Goal: Information Seeking & Learning: Learn about a topic

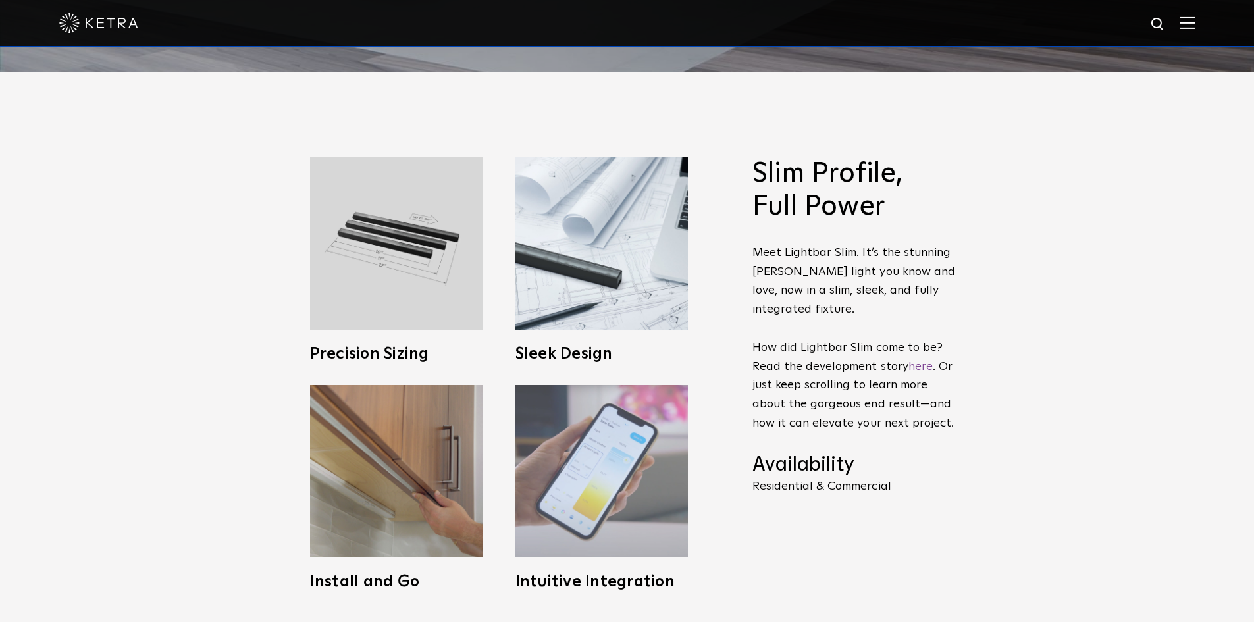
scroll to position [526, 0]
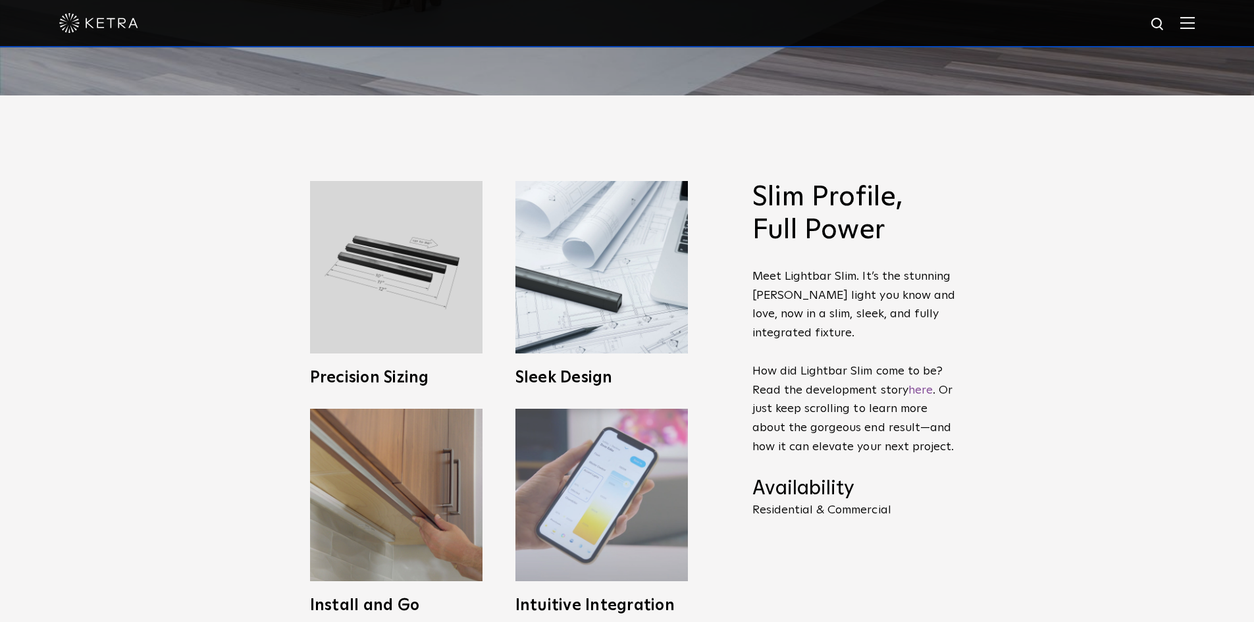
click at [561, 450] on img at bounding box center [601, 495] width 172 height 172
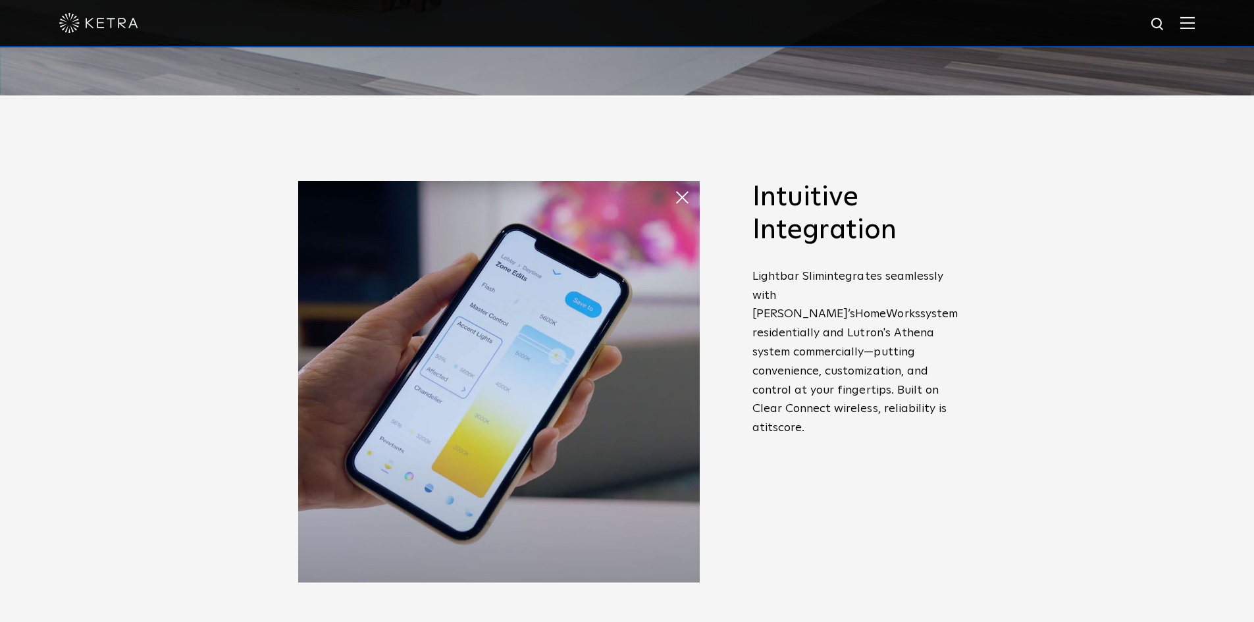
click at [676, 207] on span at bounding box center [687, 197] width 26 height 26
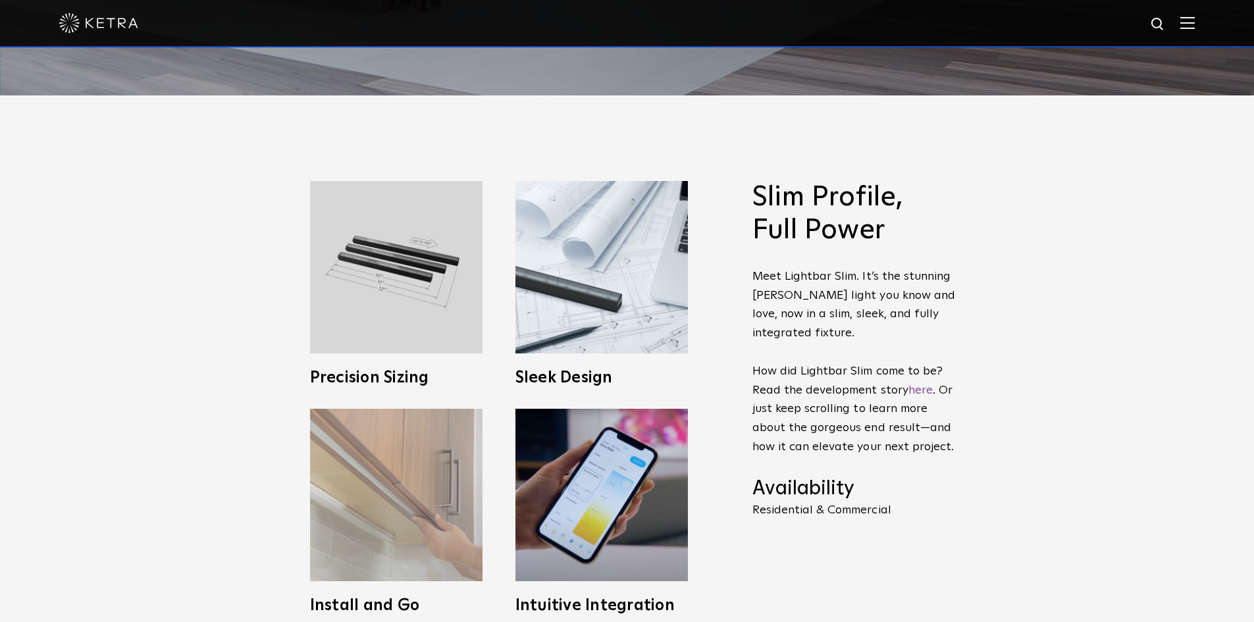
click at [394, 492] on img at bounding box center [396, 495] width 172 height 172
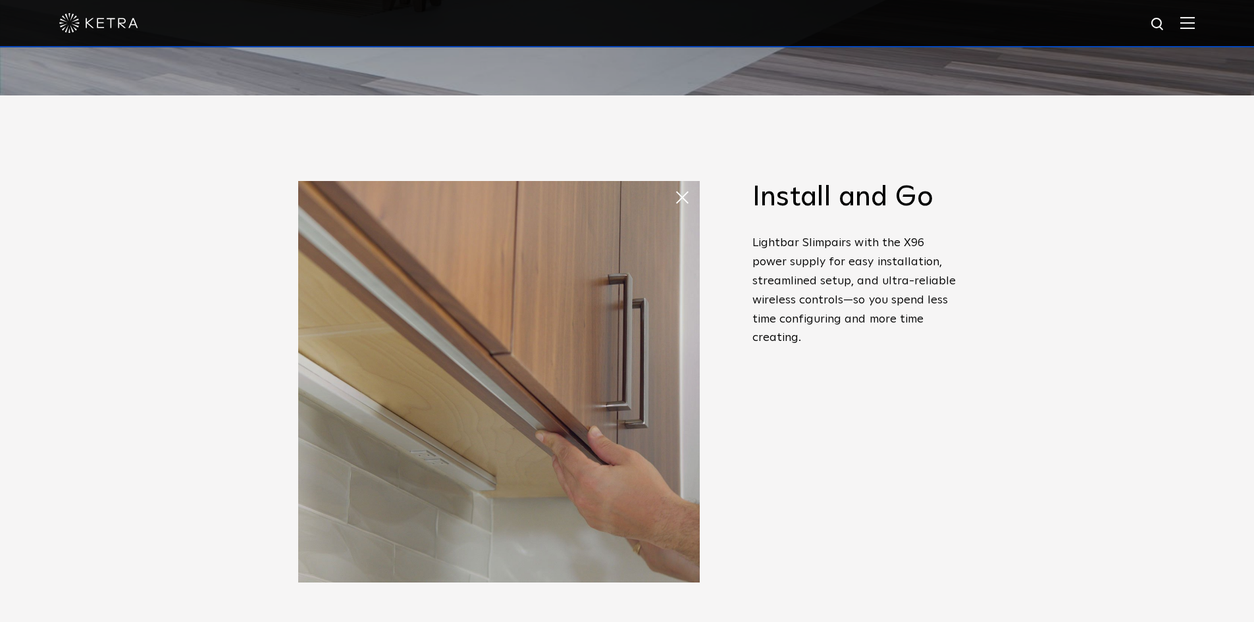
click at [676, 198] on span at bounding box center [687, 197] width 26 height 26
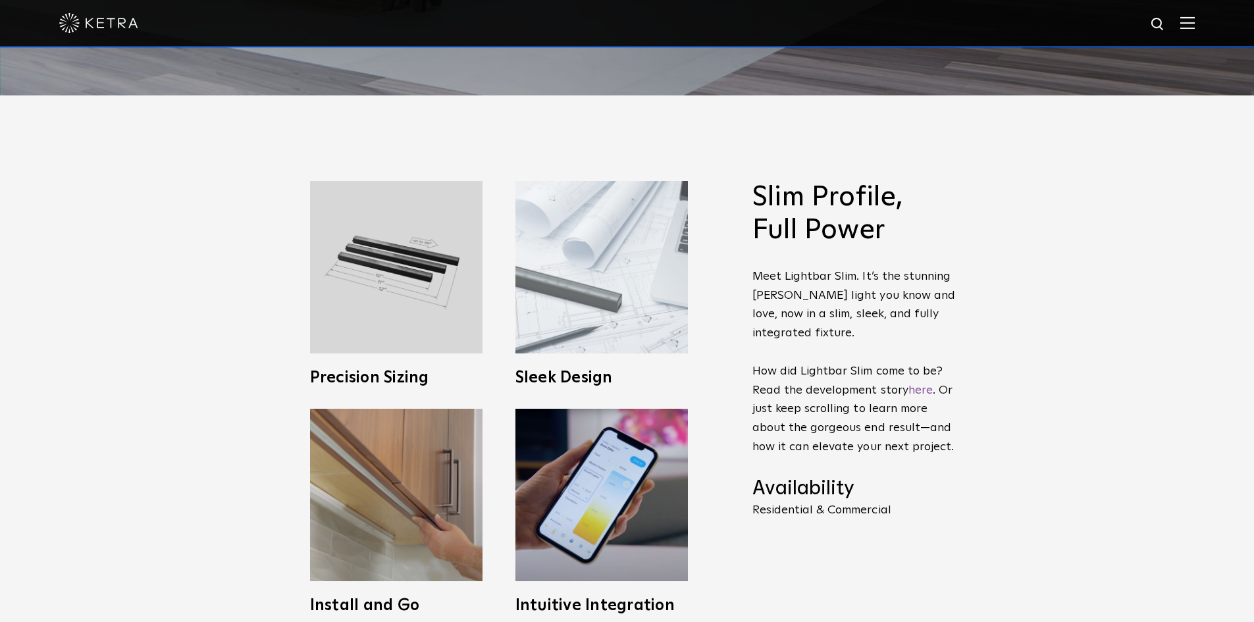
click at [544, 303] on img at bounding box center [601, 267] width 172 height 172
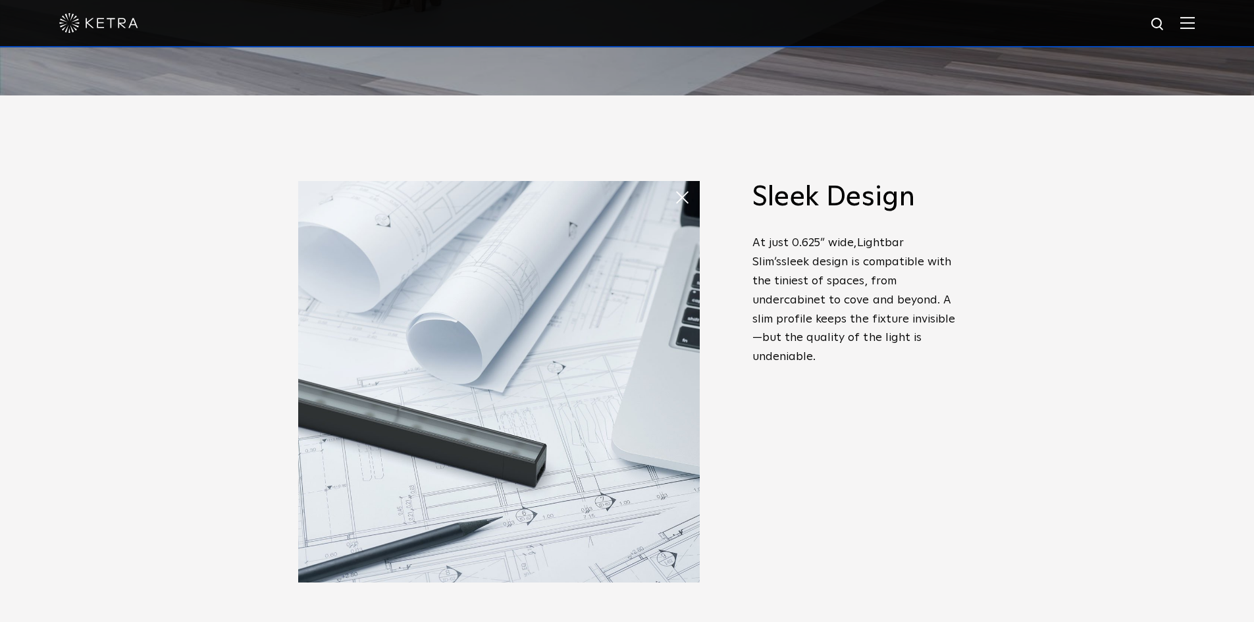
click at [906, 328] on p "At just 0.6 2 5” wide, Lightbar Slim’s sleek design is compatible with the tini…" at bounding box center [854, 300] width 204 height 133
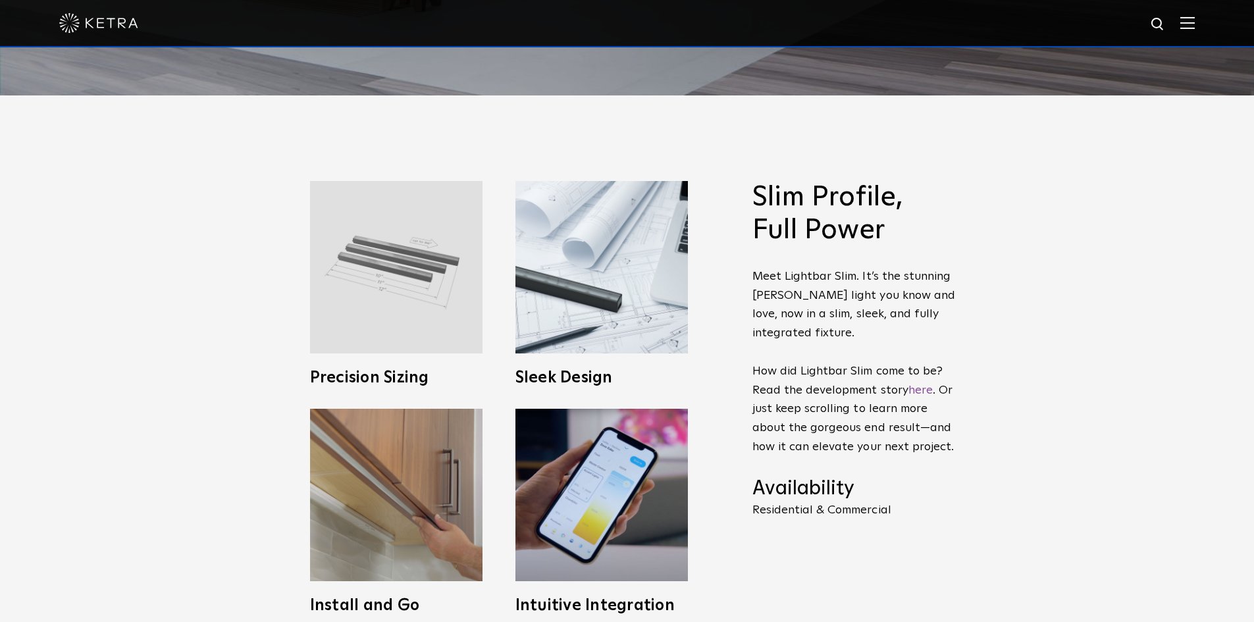
click at [433, 292] on img at bounding box center [396, 267] width 172 height 172
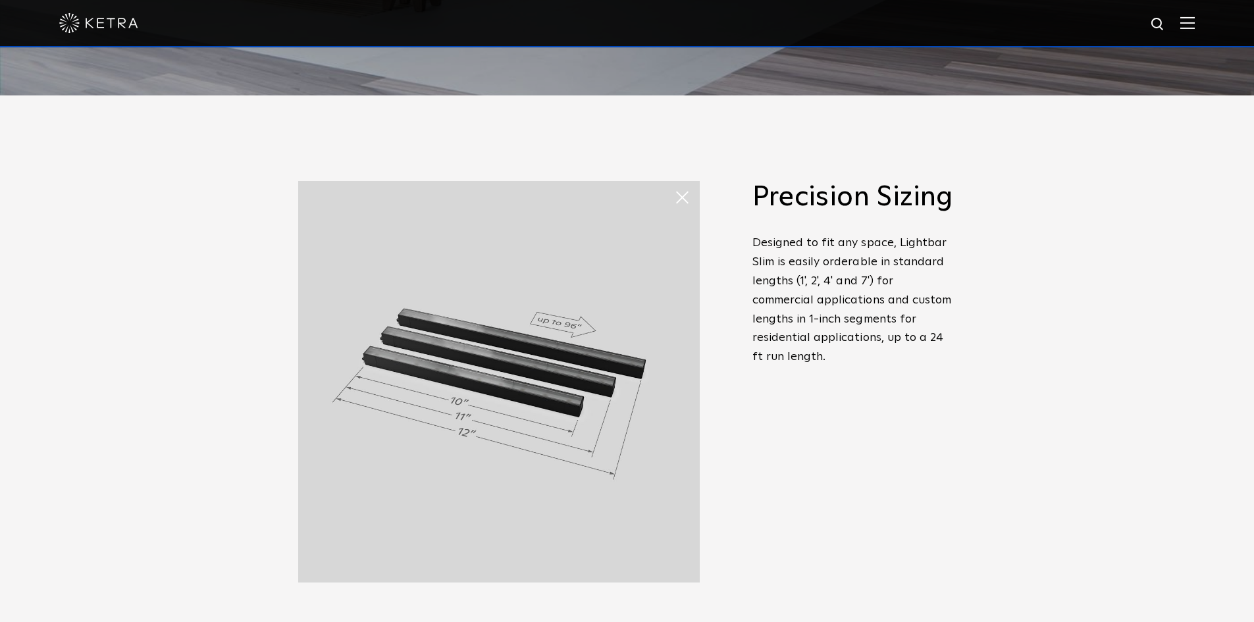
click at [936, 383] on span "Precision Sizing Designed to fit any space, Lightbar Slim is easily orderable i…" at bounding box center [854, 283] width 204 height 205
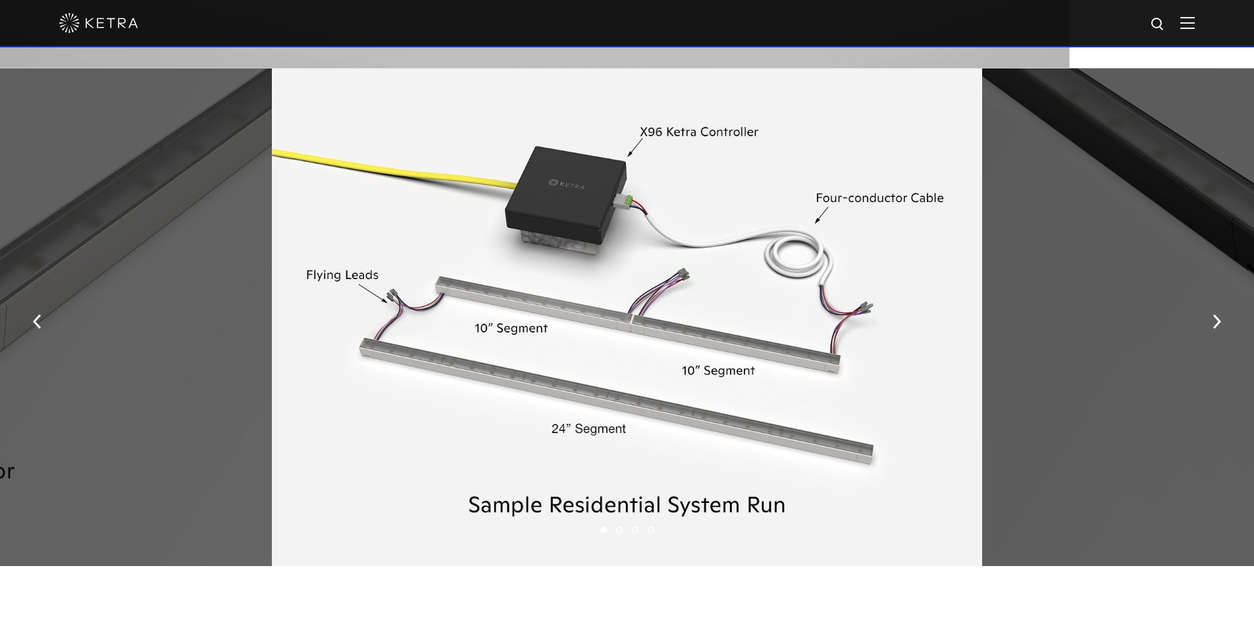
scroll to position [1777, 0]
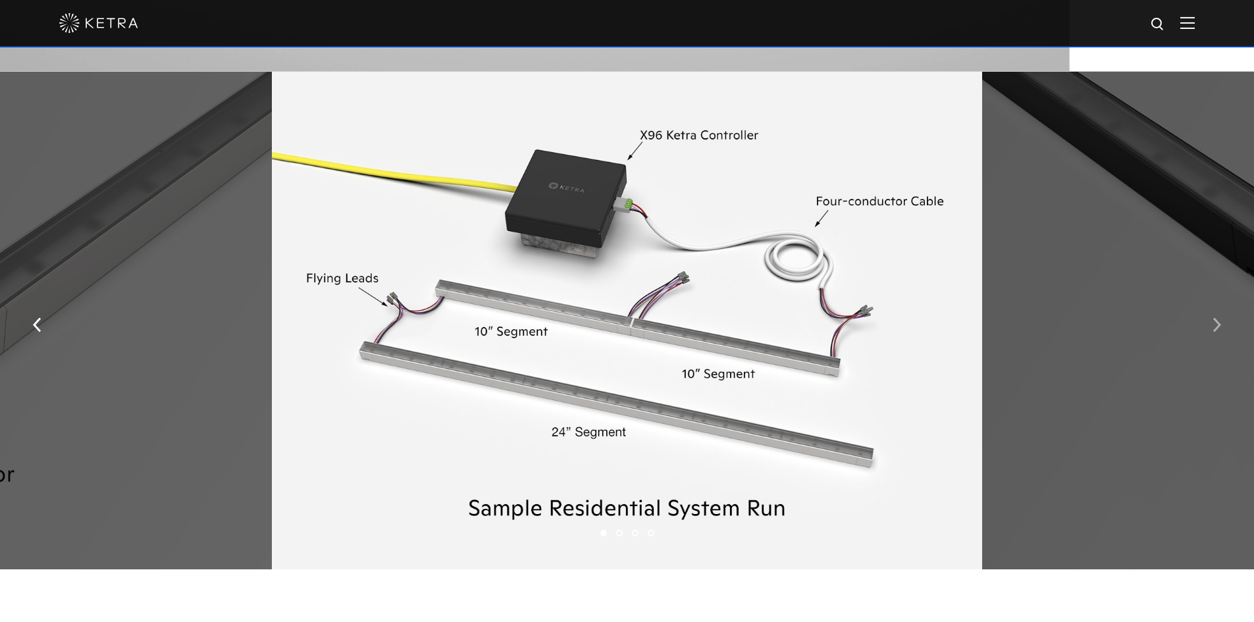
click at [1213, 332] on img "button" at bounding box center [1216, 324] width 9 height 14
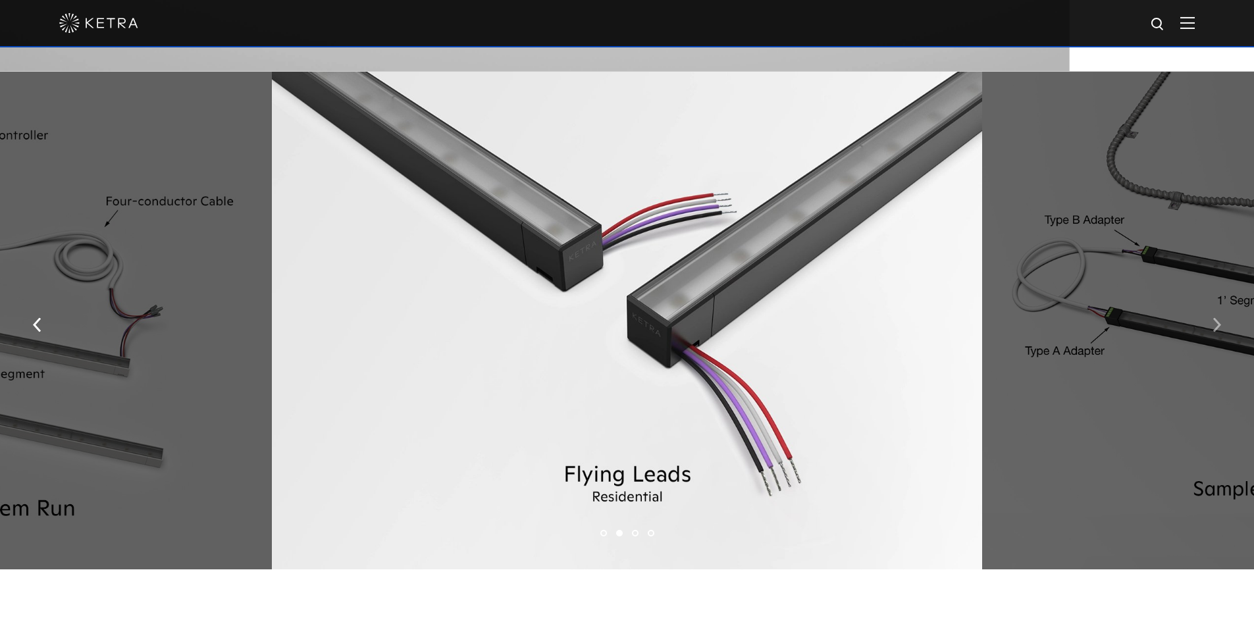
click at [1216, 330] on img "button" at bounding box center [1216, 324] width 9 height 14
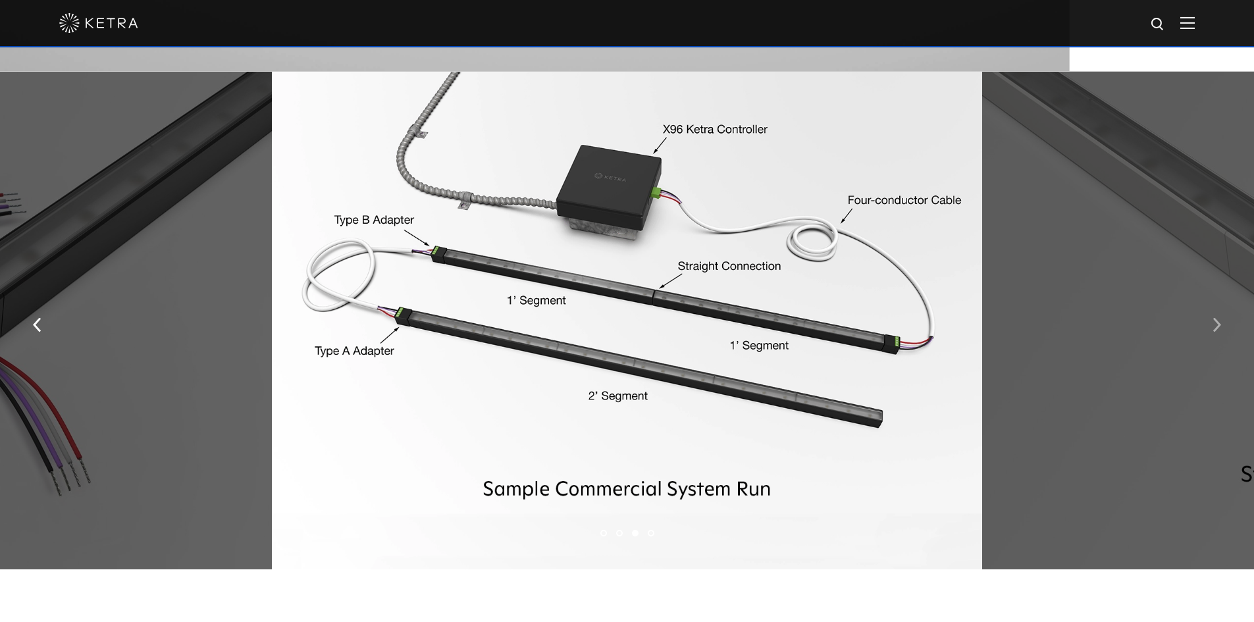
click at [1216, 330] on img "button" at bounding box center [1216, 324] width 9 height 14
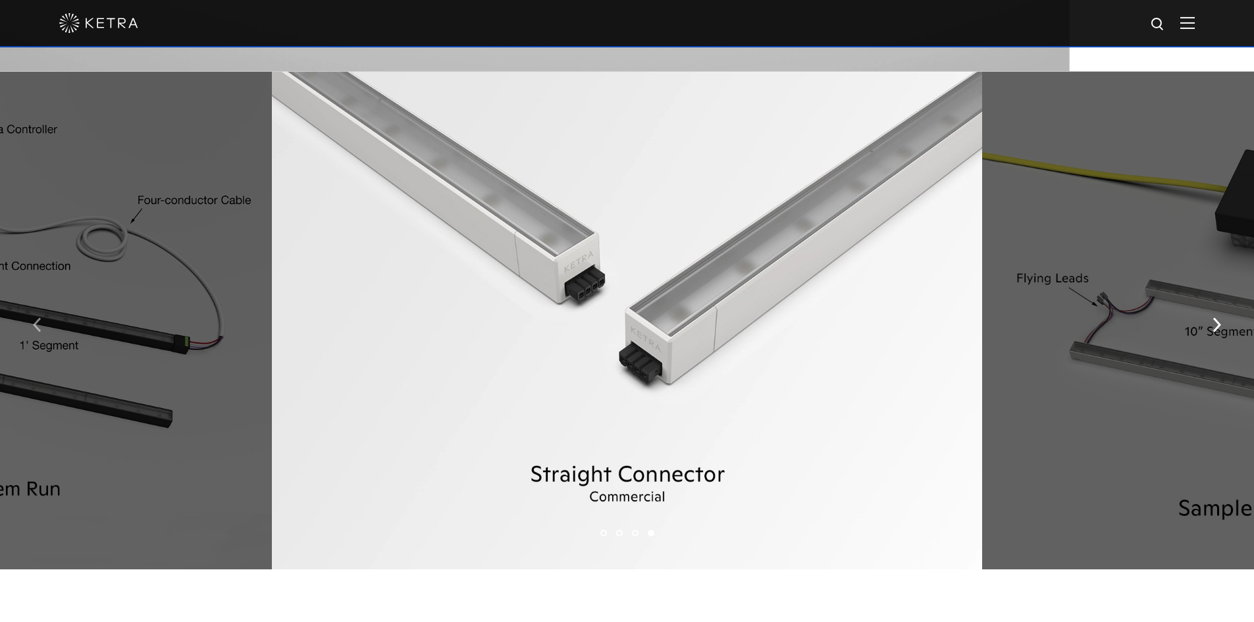
click at [36, 332] on img "button" at bounding box center [37, 324] width 9 height 14
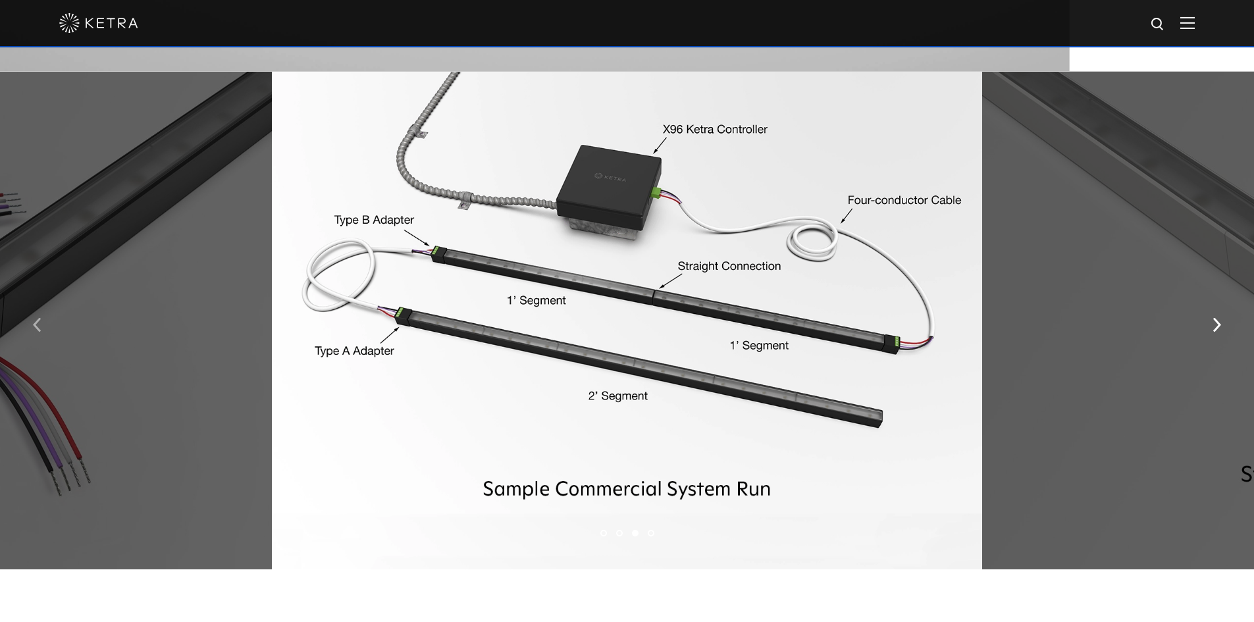
click at [36, 332] on img "button" at bounding box center [37, 324] width 9 height 14
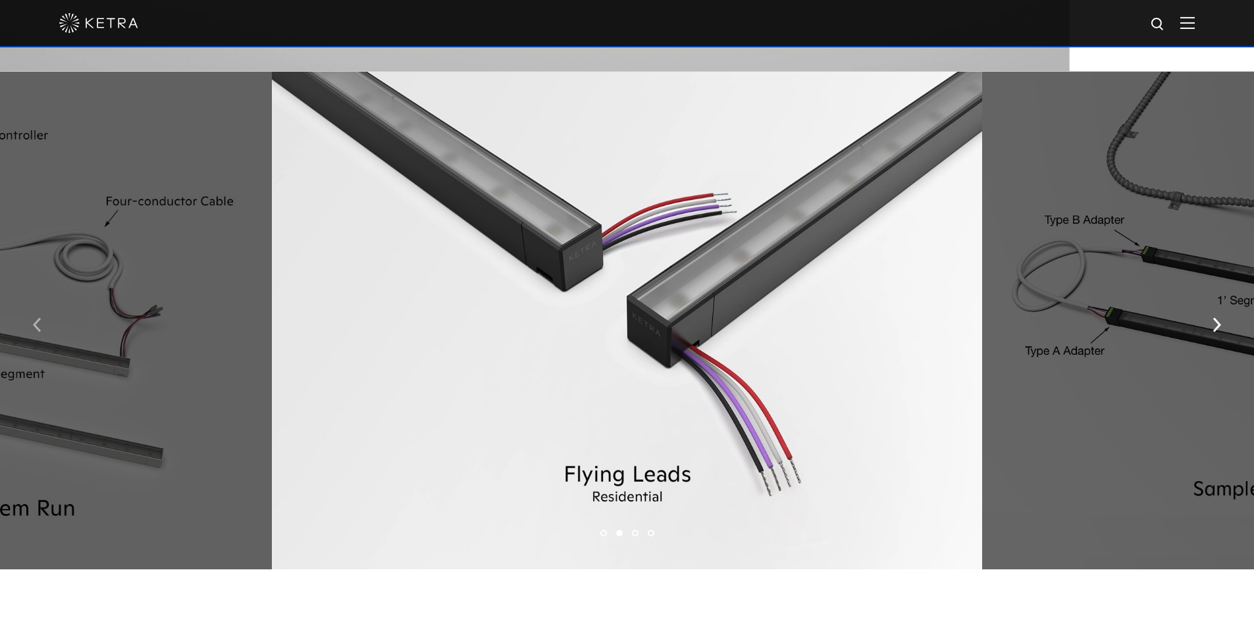
click at [36, 332] on img "button" at bounding box center [37, 324] width 9 height 14
